Goal: Information Seeking & Learning: Learn about a topic

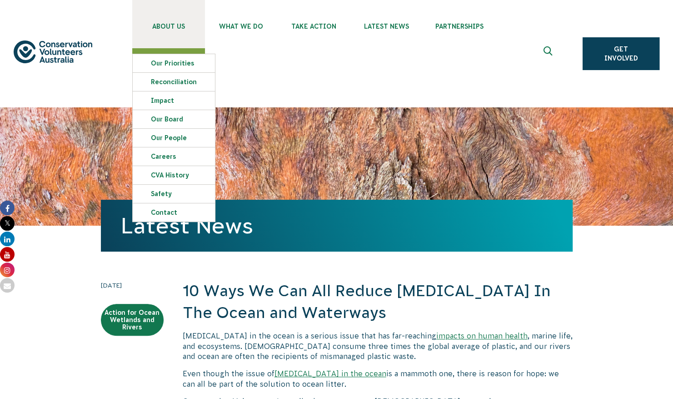
click at [166, 30] on span "About Us" at bounding box center [168, 26] width 73 height 7
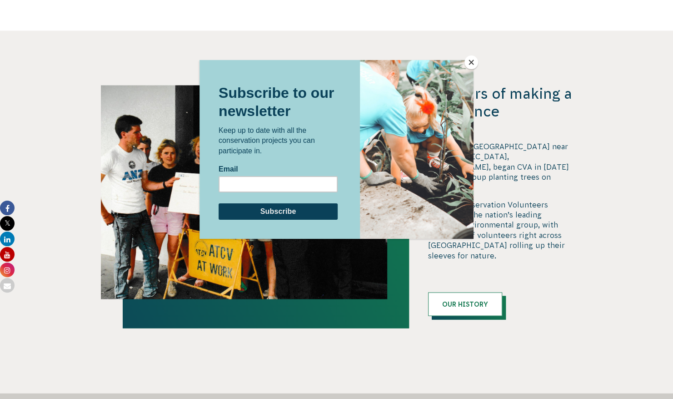
scroll to position [900, 0]
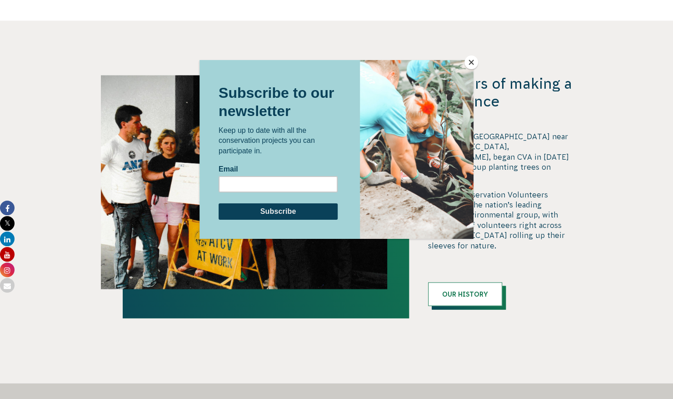
click at [468, 61] on button "Close" at bounding box center [472, 62] width 14 height 14
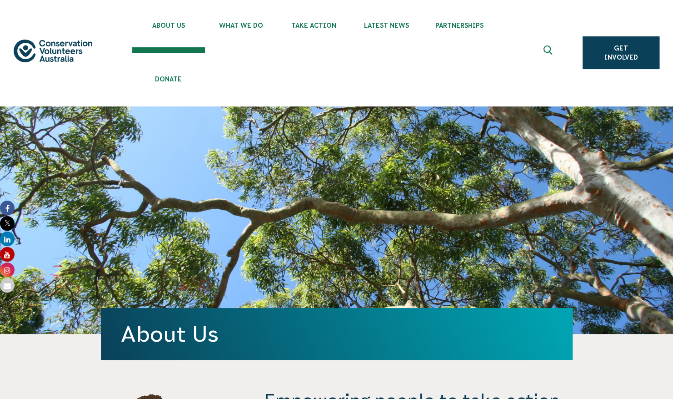
scroll to position [0, 0]
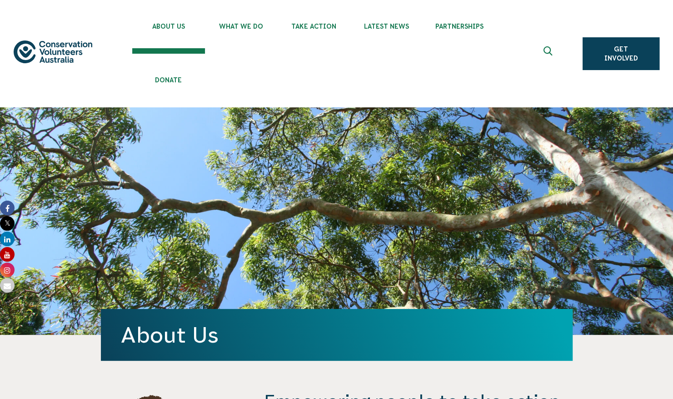
drag, startPoint x: 40, startPoint y: 37, endPoint x: 64, endPoint y: 55, distance: 29.8
click at [64, 55] on div "About Us Our Priorities Reconciliation Impact Our Board Our People Careers CVA …" at bounding box center [337, 53] width 646 height 107
click at [514, 70] on ul "About Us Our Priorities Reconciliation Impact Our Board Our People Careers CVA …" at bounding box center [346, 53] width 428 height 107
